Goal: Task Accomplishment & Management: Complete application form

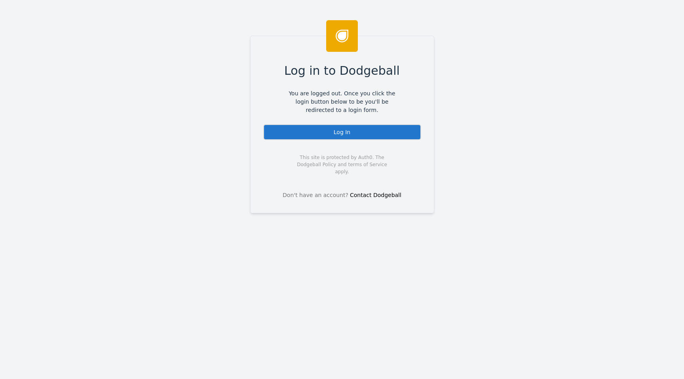
click at [316, 131] on div "Log In" at bounding box center [342, 132] width 158 height 16
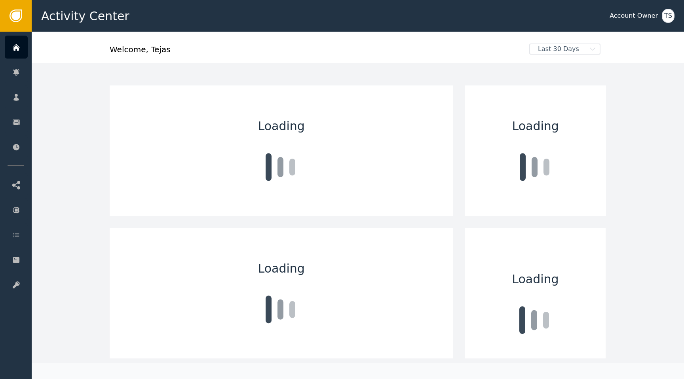
click at [387, 65] on div "Loading Loading Loading Loading Loading Loading Auto-Update Disabled Sort by: N…" at bounding box center [358, 367] width 520 height 608
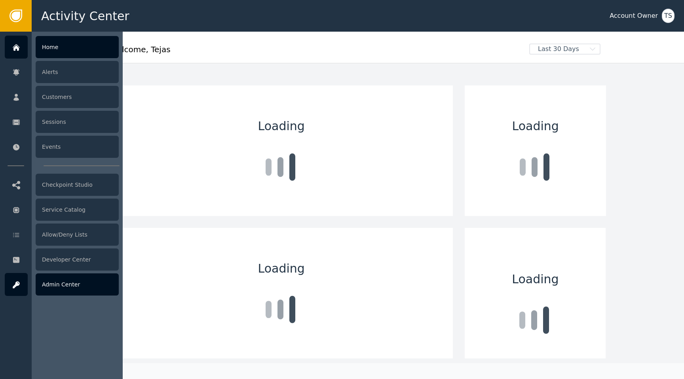
click at [18, 285] on icon at bounding box center [16, 284] width 7 height 7
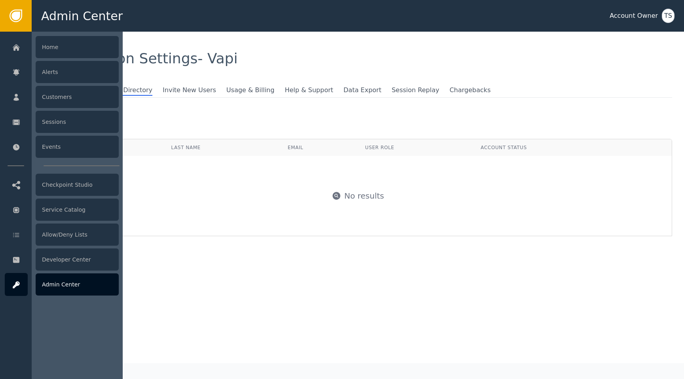
click at [46, 286] on div "Admin Center" at bounding box center [77, 285] width 83 height 22
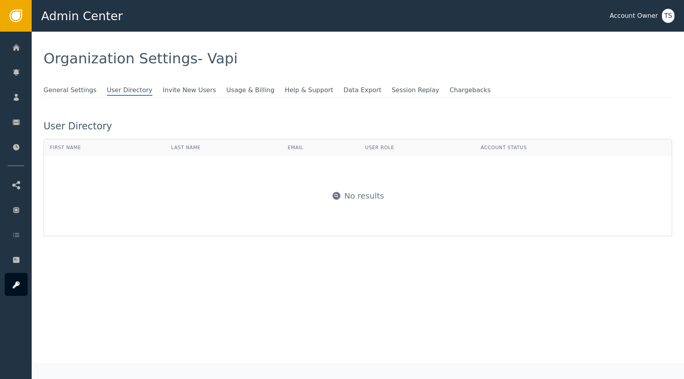
click at [299, 259] on div "General Settings User Directory Invite New Users Usage & Billing Help & Support…" at bounding box center [358, 177] width 652 height 182
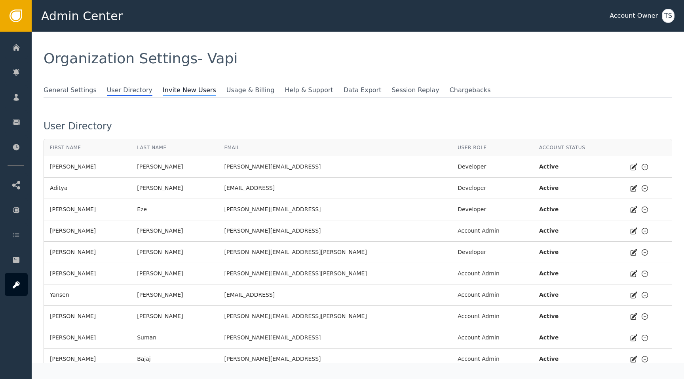
click at [179, 89] on span "Invite New Users" at bounding box center [189, 91] width 53 height 10
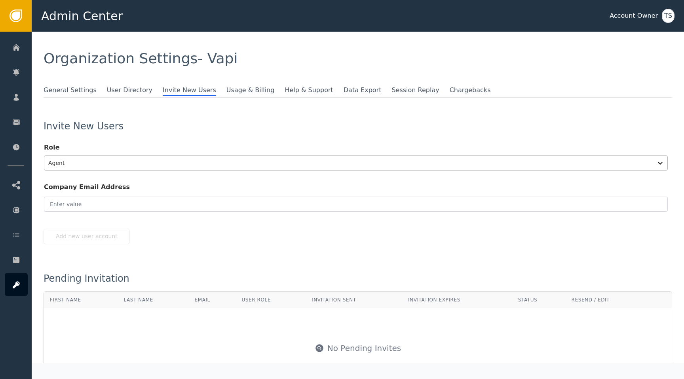
click at [232, 167] on div at bounding box center [348, 163] width 601 height 11
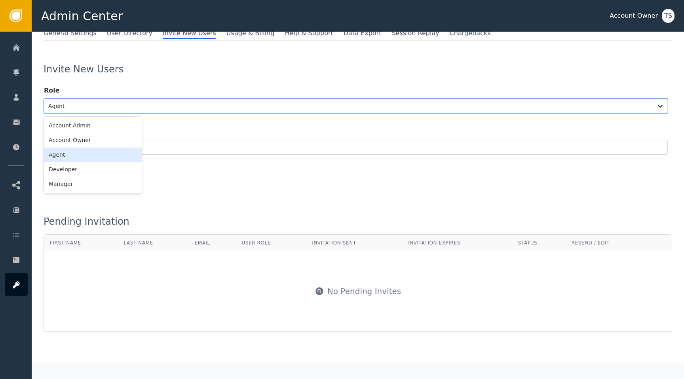
scroll to position [56, 0]
click at [110, 144] on div "Account Owner" at bounding box center [93, 141] width 98 height 15
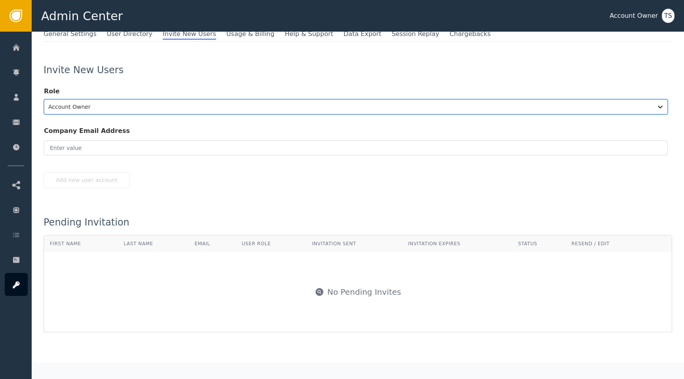
click at [130, 110] on div at bounding box center [348, 106] width 601 height 11
click at [115, 130] on div "Account Admin" at bounding box center [93, 126] width 98 height 15
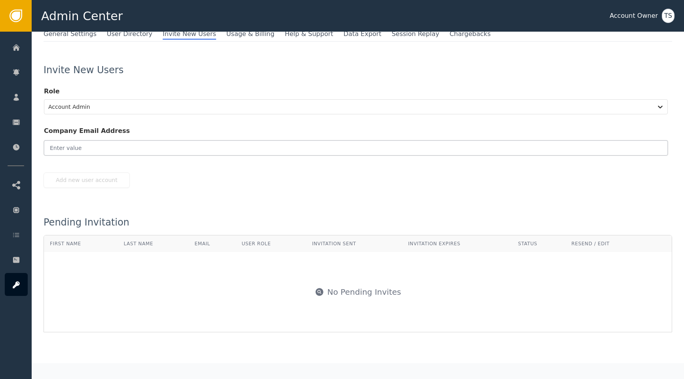
click at [125, 149] on input "email" at bounding box center [356, 148] width 624 height 15
click at [100, 177] on button "Add new user account" at bounding box center [87, 180] width 86 height 15
type input "[PERSON_NAME][EMAIL_ADDRESS]"
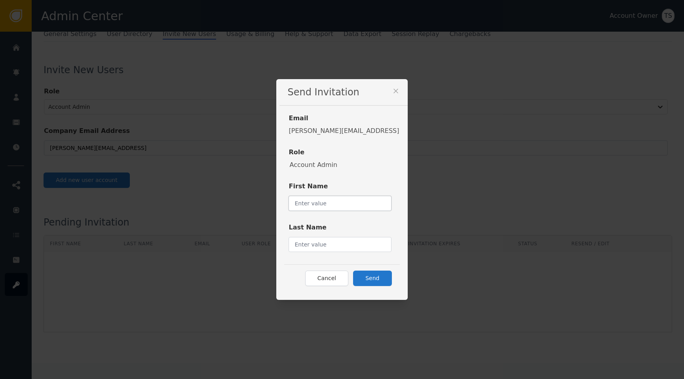
drag, startPoint x: 337, startPoint y: 196, endPoint x: 337, endPoint y: 227, distance: 30.5
click at [337, 196] on input "text" at bounding box center [340, 203] width 103 height 15
type input "[PERSON_NAME]"
type input "Ciputra"
drag, startPoint x: 376, startPoint y: 279, endPoint x: 344, endPoint y: 379, distance: 104.4
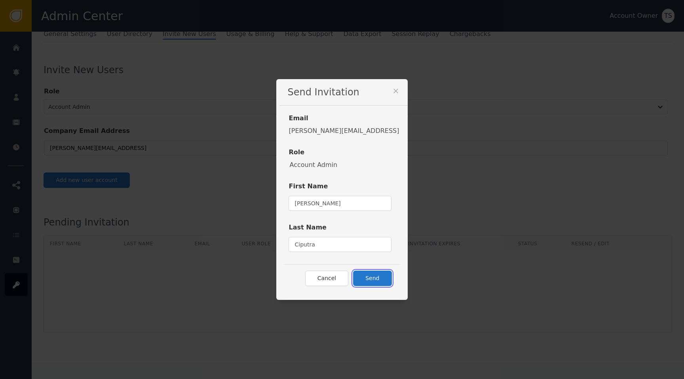
click at [376, 279] on button "Send" at bounding box center [372, 278] width 38 height 15
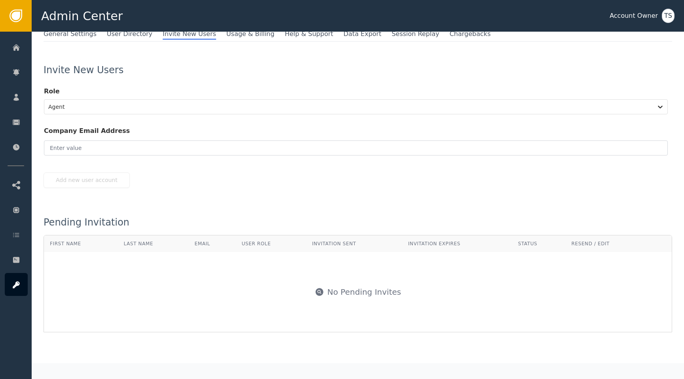
scroll to position [0, 0]
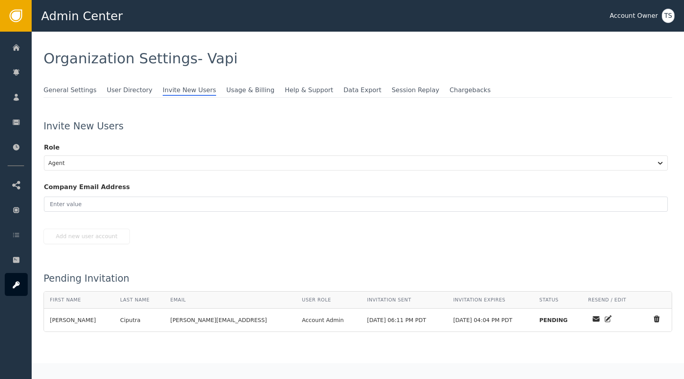
click at [358, 213] on div at bounding box center [356, 207] width 624 height 25
click at [396, 162] on div at bounding box center [348, 163] width 601 height 11
